Goal: Information Seeking & Learning: Learn about a topic

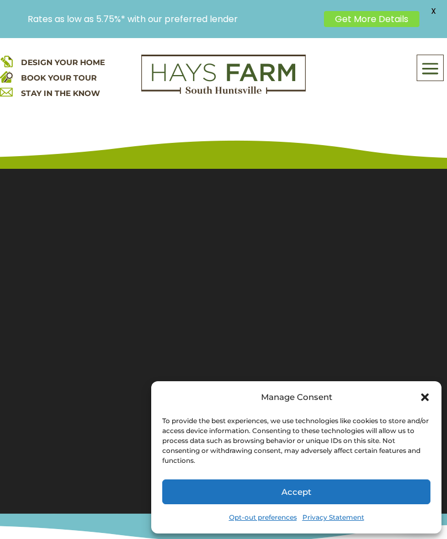
scroll to position [1, 0]
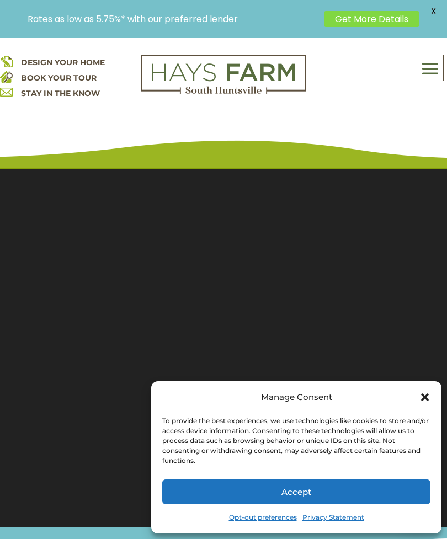
click at [430, 393] on icon "Close dialog" at bounding box center [424, 397] width 11 height 11
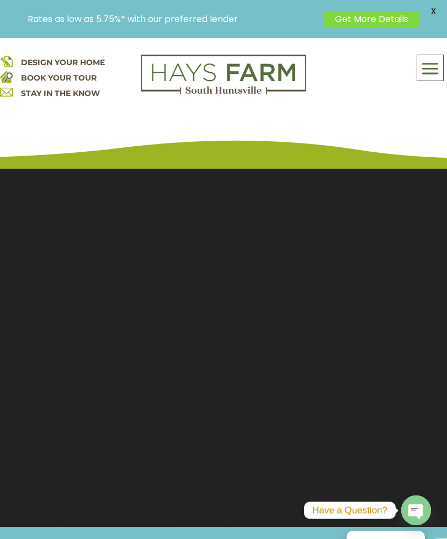
click at [390, 24] on link "Get More Details" at bounding box center [371, 19] width 95 height 16
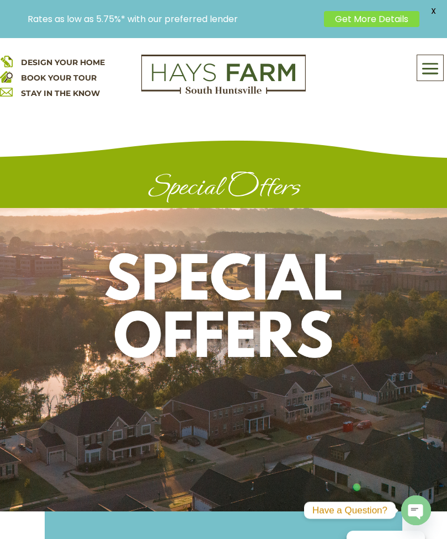
click at [373, 18] on link "Get More Details" at bounding box center [371, 19] width 95 height 16
click at [371, 14] on link "Get More Details" at bounding box center [371, 19] width 95 height 16
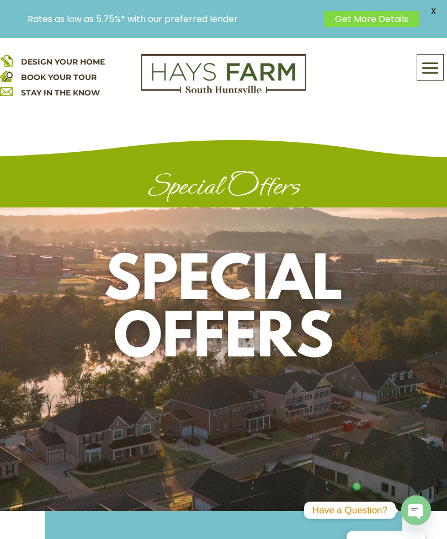
click at [349, 18] on link "Get More Details" at bounding box center [371, 19] width 95 height 16
click at [349, 21] on link "Get More Details" at bounding box center [371, 19] width 95 height 16
